Goal: Task Accomplishment & Management: Manage account settings

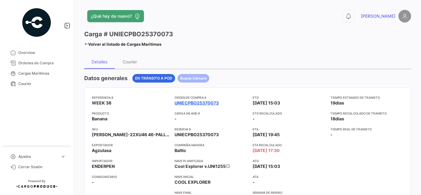
click at [187, 100] on link "UNIECPBO25370073" at bounding box center [197, 103] width 44 height 6
click at [195, 100] on link "UNIECPBO25370073" at bounding box center [197, 103] width 44 height 6
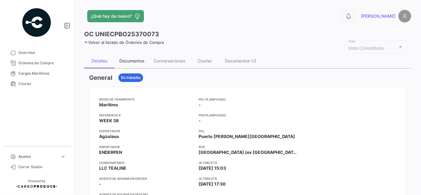
click at [134, 60] on div "Documentos" at bounding box center [131, 60] width 25 height 5
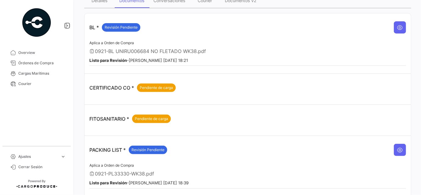
scroll to position [9, 0]
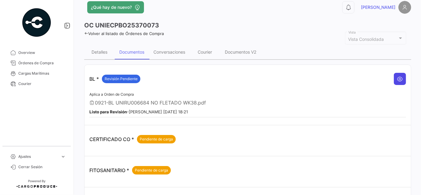
click at [399, 76] on icon at bounding box center [400, 79] width 6 height 6
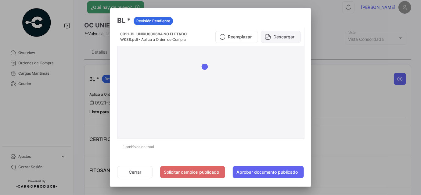
click at [286, 34] on button "Descargar" at bounding box center [281, 37] width 40 height 12
click at [133, 173] on button "Cerrar" at bounding box center [134, 172] width 35 height 12
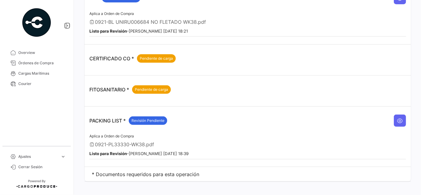
scroll to position [92, 0]
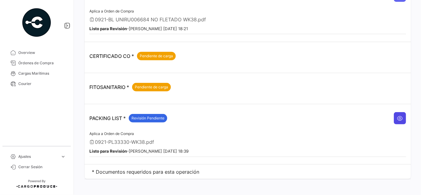
click at [397, 115] on icon at bounding box center [400, 118] width 6 height 6
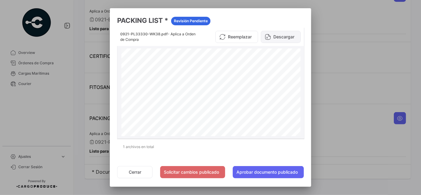
click at [291, 36] on button "Descargar" at bounding box center [281, 37] width 40 height 12
drag, startPoint x: 129, startPoint y: 175, endPoint x: 133, endPoint y: 168, distance: 8.6
click at [129, 175] on button "Cerrar" at bounding box center [134, 172] width 35 height 12
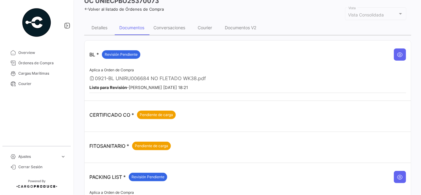
scroll to position [0, 0]
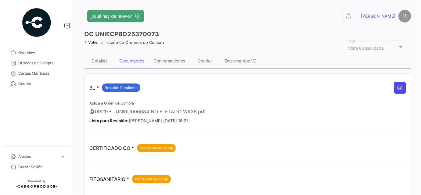
click at [399, 88] on icon at bounding box center [400, 88] width 6 height 6
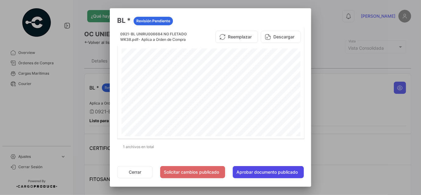
click at [263, 171] on button "Aprobar documento publicado" at bounding box center [268, 172] width 71 height 12
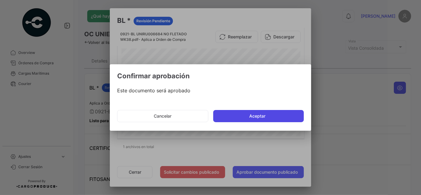
click at [253, 115] on button "Aceptar" at bounding box center [258, 116] width 91 height 12
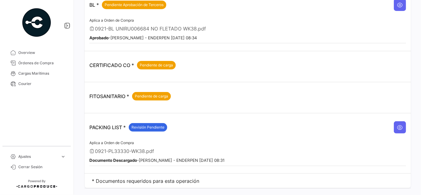
scroll to position [92, 0]
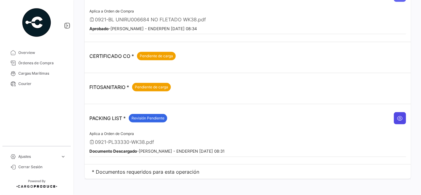
click at [395, 112] on button at bounding box center [400, 118] width 12 height 12
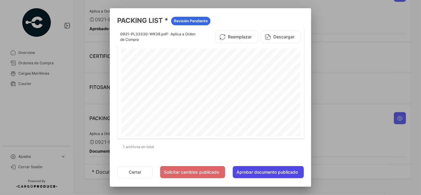
click at [256, 175] on button "Aprobar documento publicado" at bounding box center [268, 172] width 71 height 12
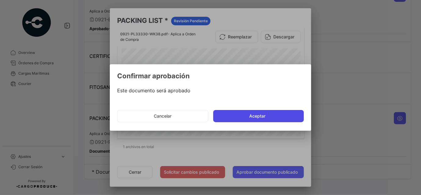
click at [262, 116] on button "Aceptar" at bounding box center [258, 116] width 91 height 12
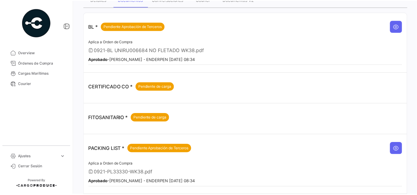
scroll to position [0, 0]
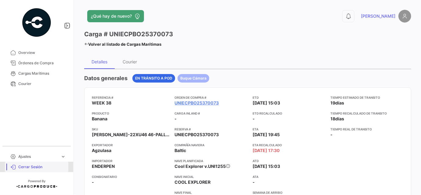
click at [31, 167] on span "Cerrar Sesión" at bounding box center [42, 166] width 48 height 5
